Goal: Navigation & Orientation: Find specific page/section

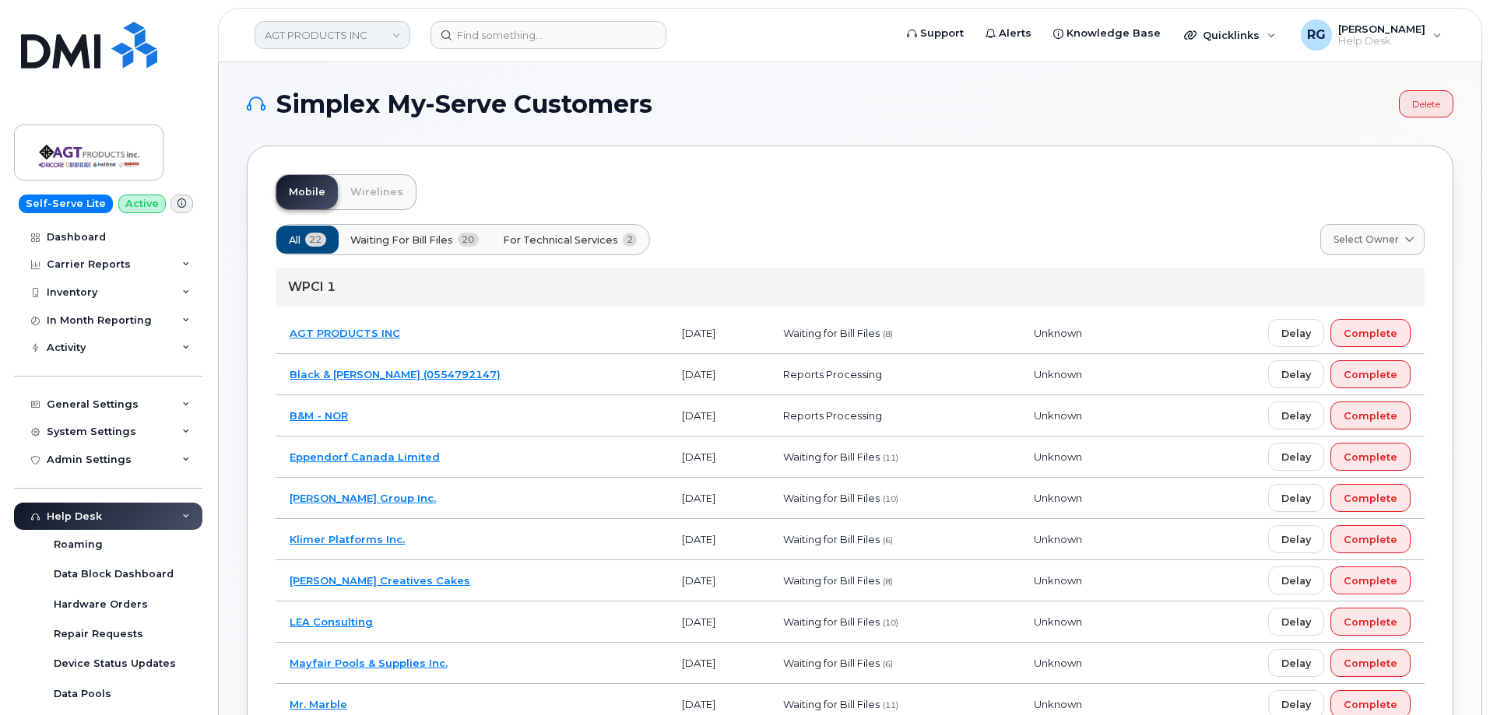
click at [301, 30] on link "AGT PRODUCTS INC" at bounding box center [333, 35] width 156 height 28
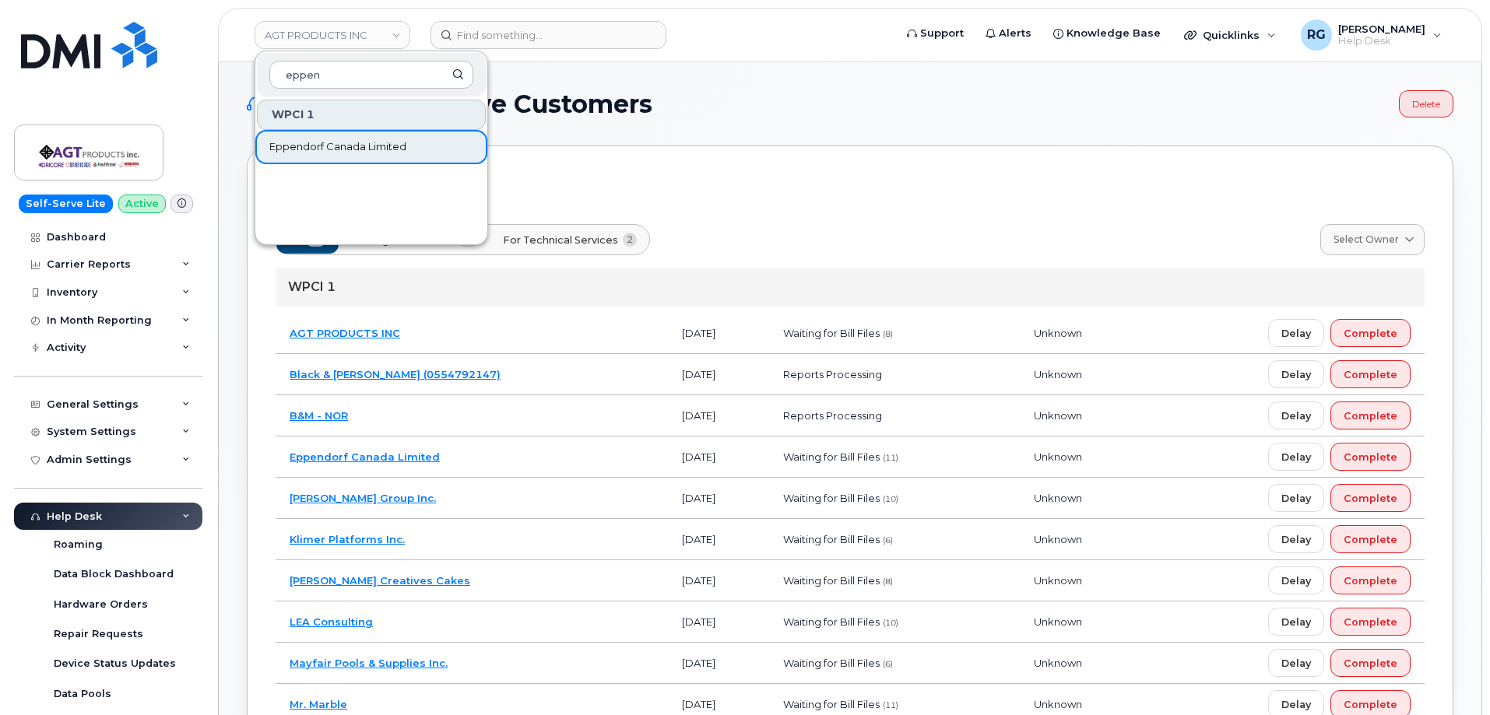
type input "eppen"
click at [325, 144] on span "Eppendorf Canada Limited" at bounding box center [337, 147] width 137 height 16
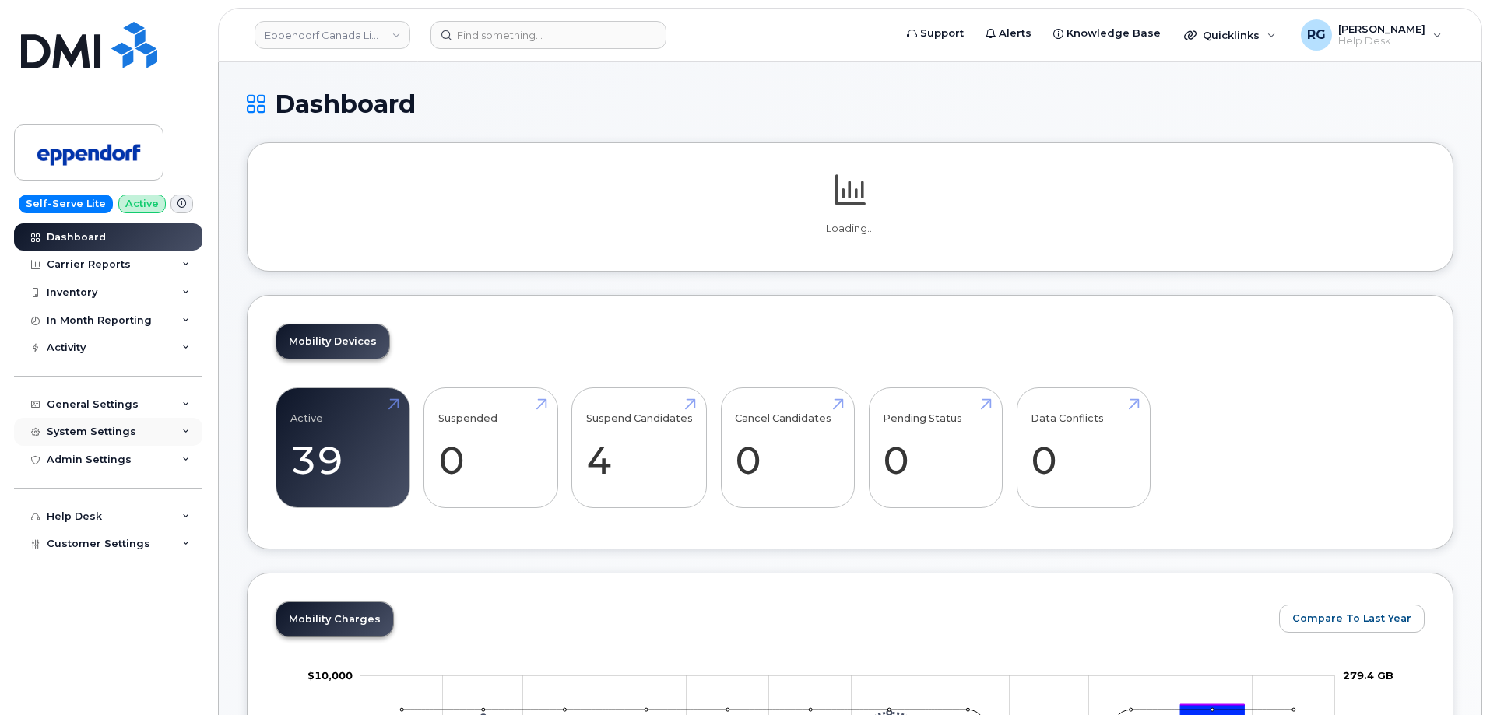
click at [86, 436] on div "System Settings" at bounding box center [92, 432] width 90 height 12
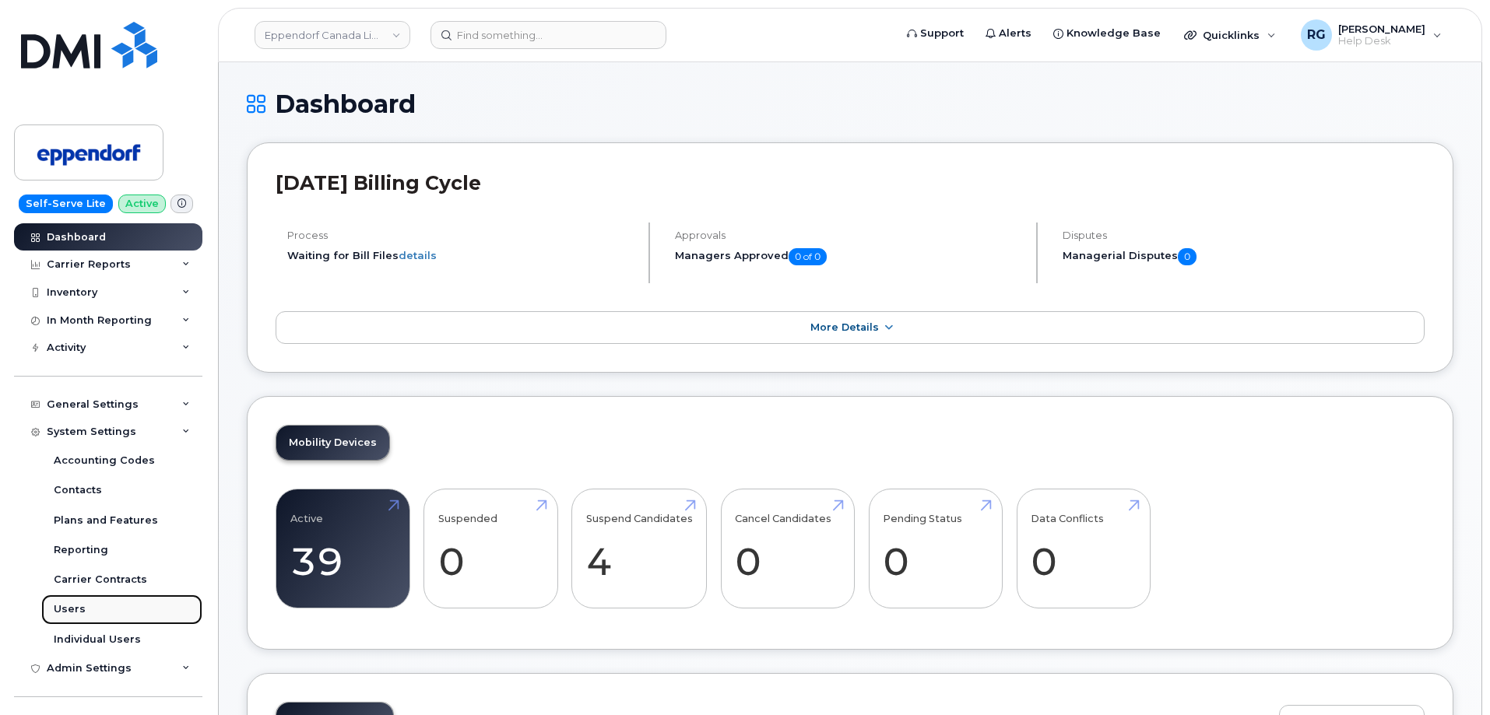
click at [92, 603] on link "Users" at bounding box center [121, 610] width 161 height 30
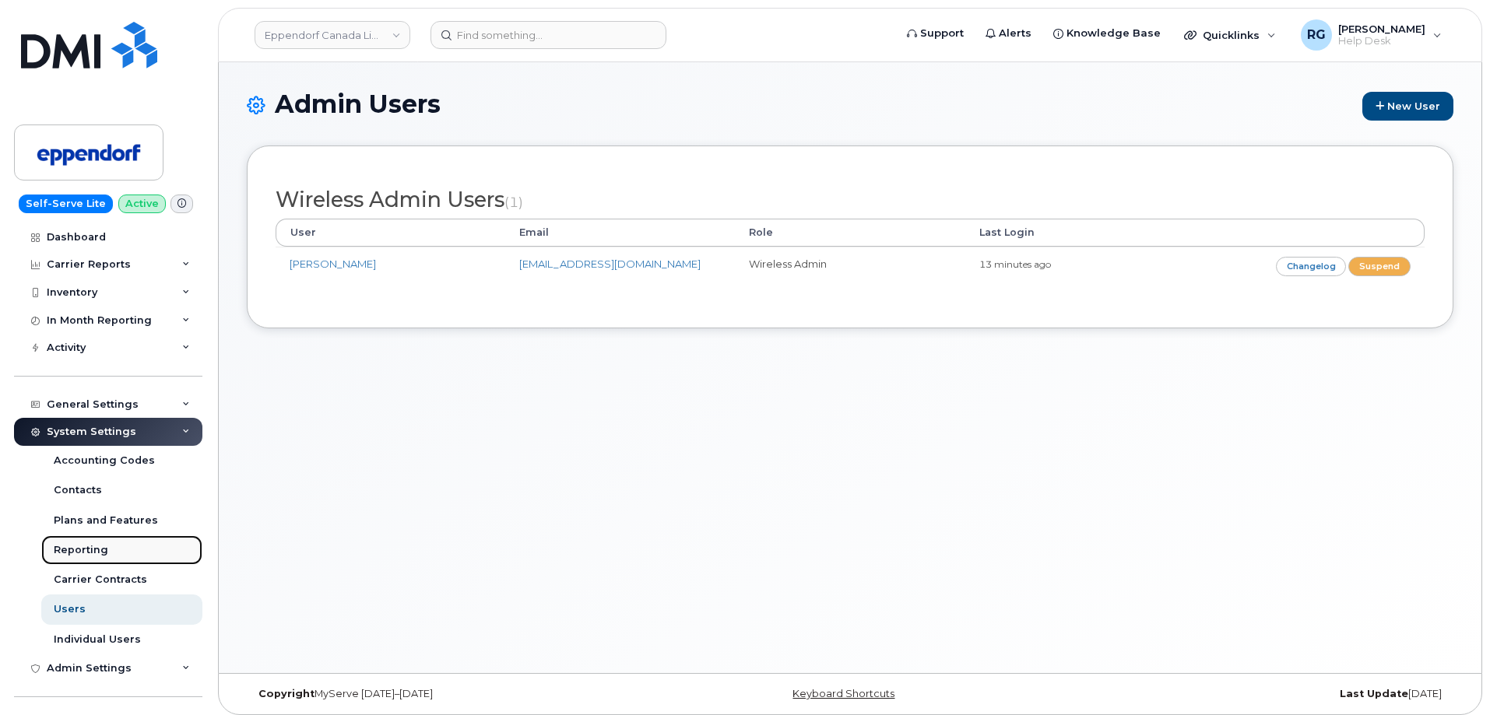
click at [106, 553] on link "Reporting" at bounding box center [121, 551] width 161 height 30
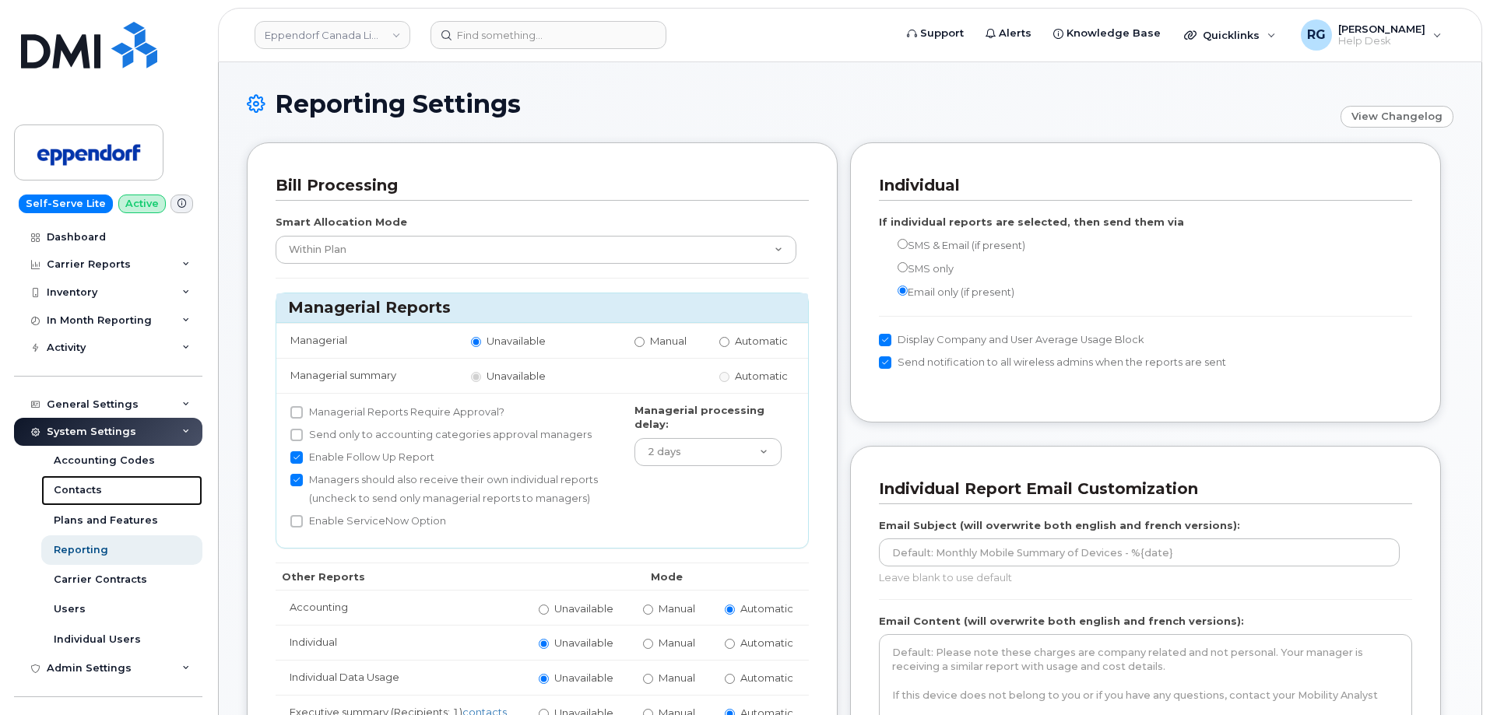
click at [97, 496] on div "Contacts" at bounding box center [78, 490] width 48 height 14
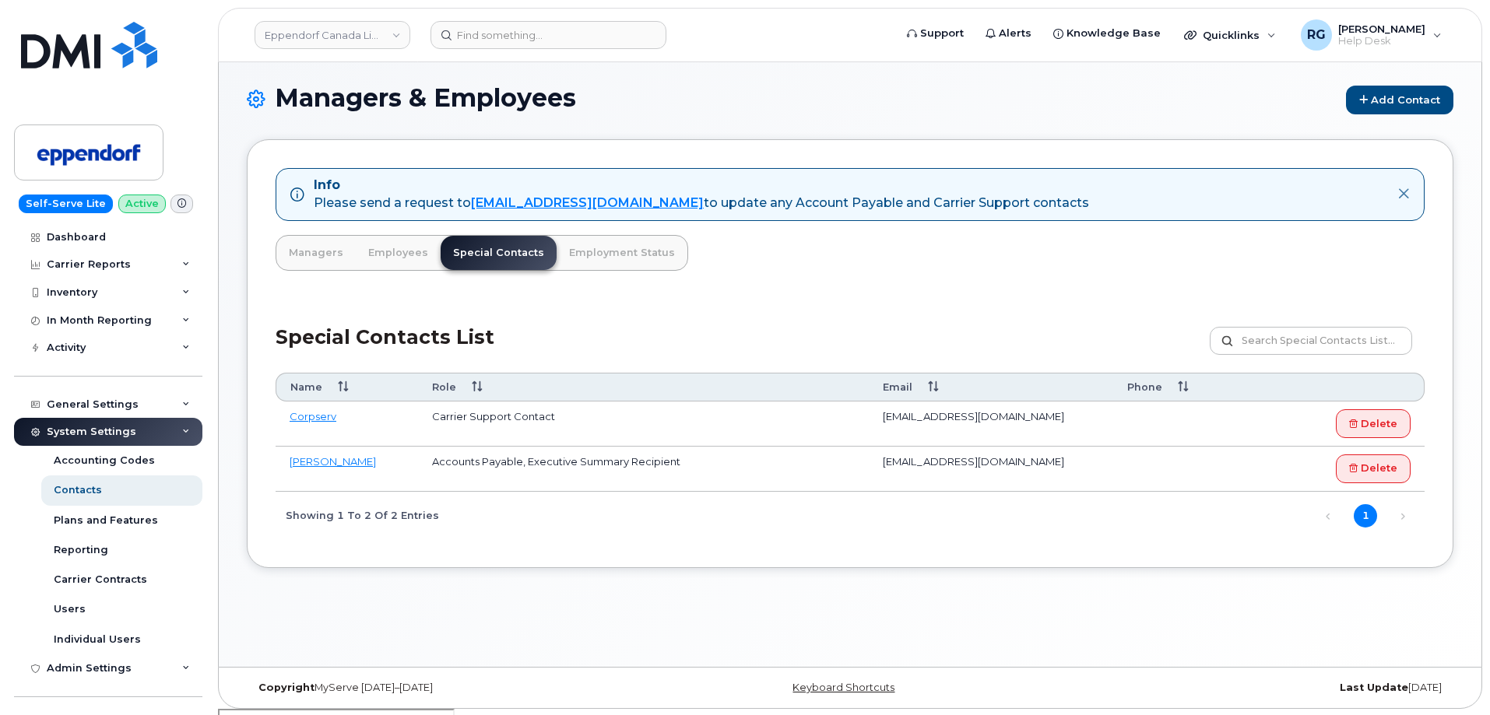
scroll to position [8, 0]
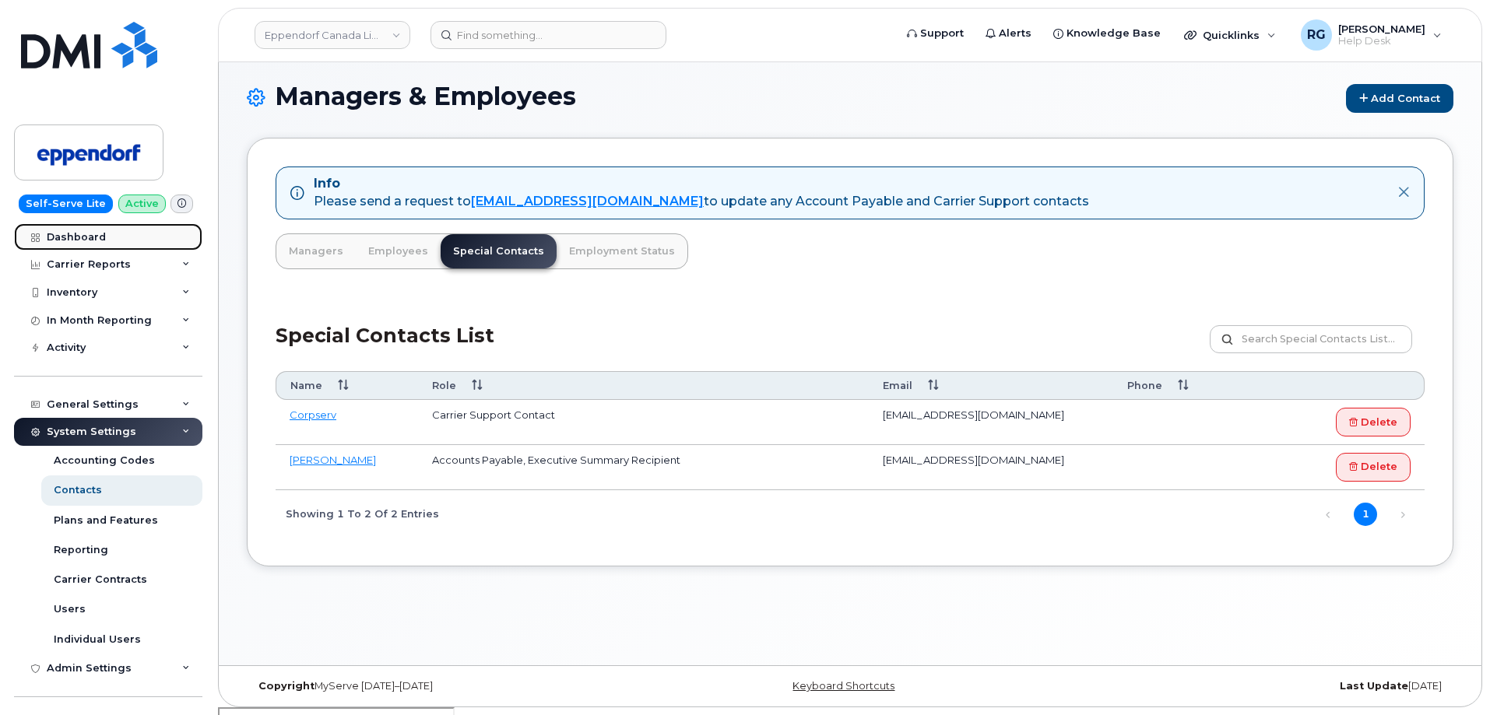
click at [84, 238] on div "Dashboard" at bounding box center [76, 237] width 59 height 12
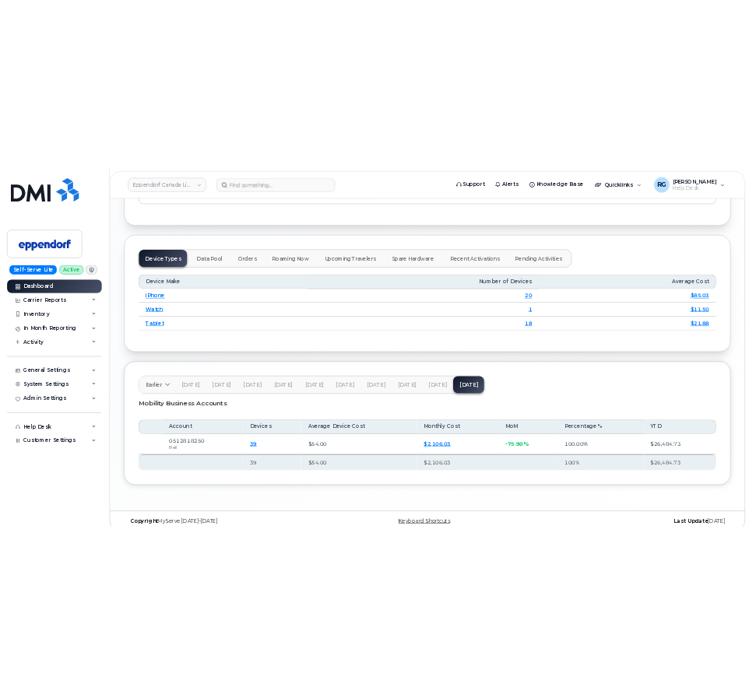
scroll to position [1812, 0]
